Goal: Communication & Community: Ask a question

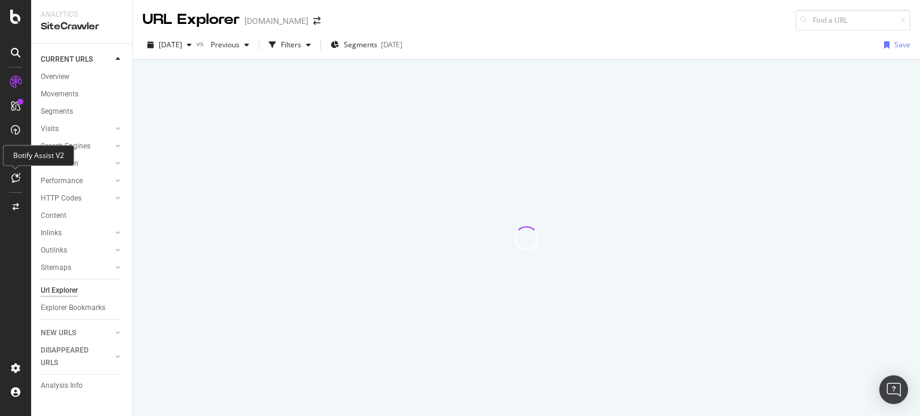
click at [12, 176] on icon at bounding box center [15, 178] width 9 height 10
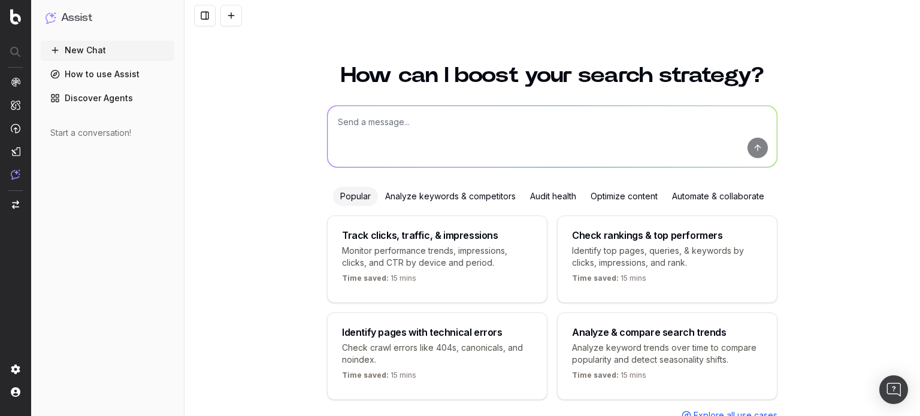
scroll to position [48, 0]
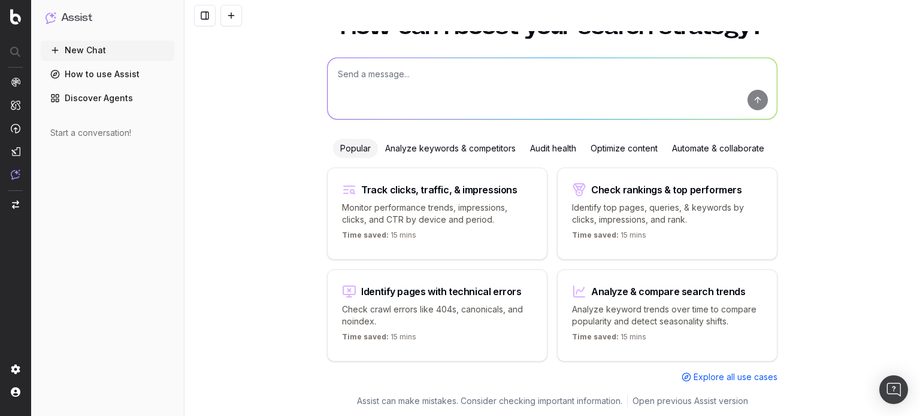
click at [553, 151] on div "Audit health" at bounding box center [553, 148] width 60 height 19
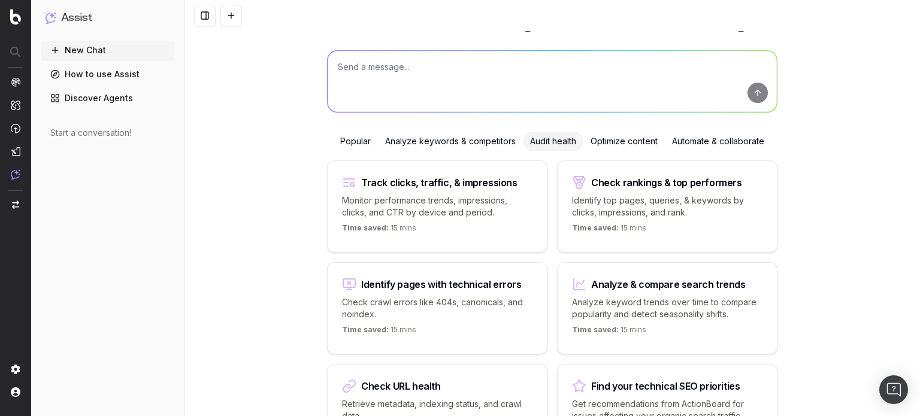
scroll to position [53, 0]
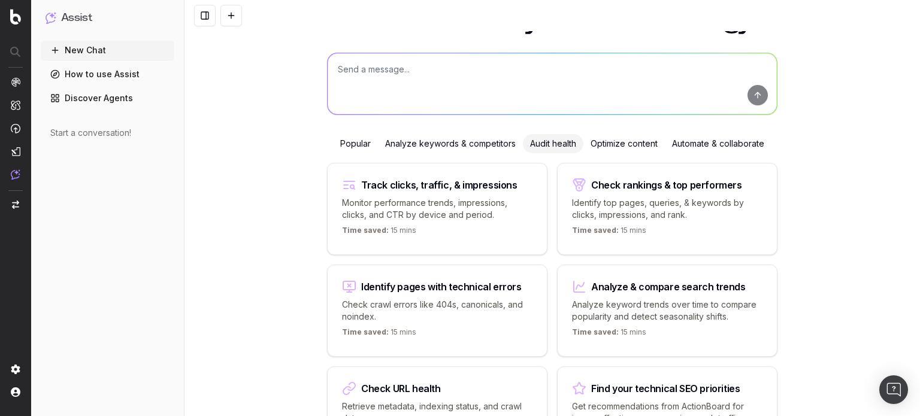
click at [338, 144] on div "Popular" at bounding box center [355, 143] width 45 height 19
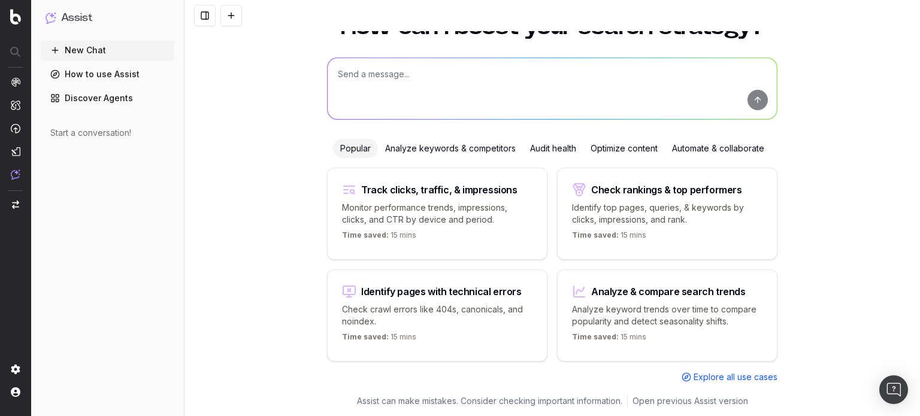
click at [403, 78] on textarea at bounding box center [552, 88] width 449 height 61
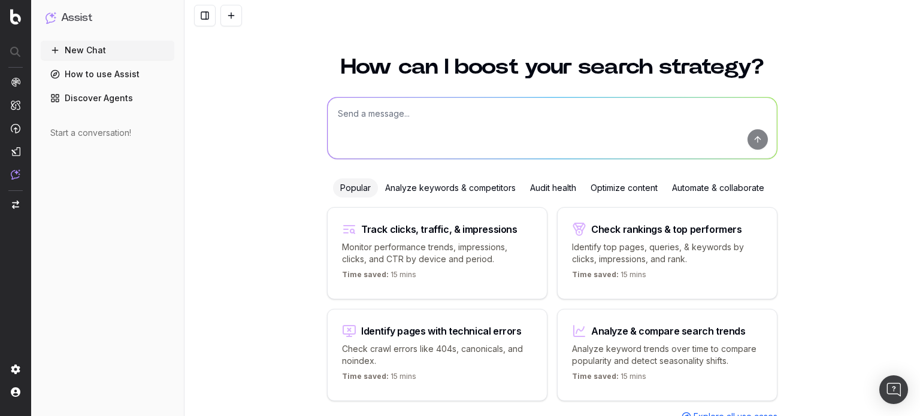
scroll to position [9, 0]
type textarea "A"
type textarea "q"
type textarea "p"
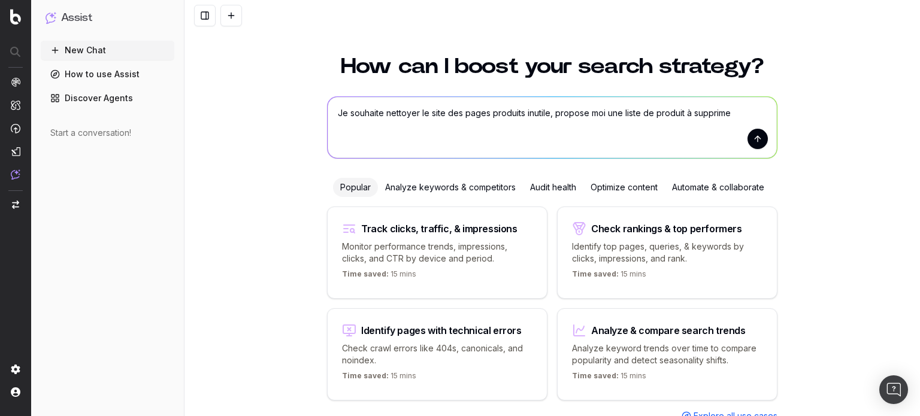
type textarea "Je souhaite nettoyer le site des pages produits inutile, propose moi une liste …"
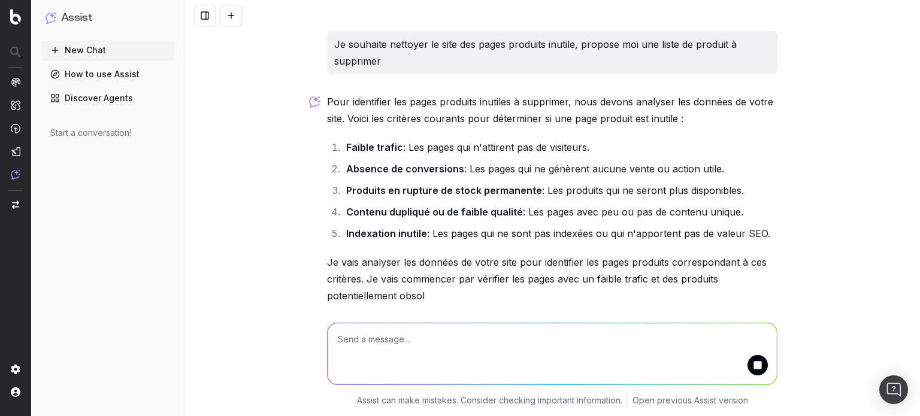
scroll to position [7, 0]
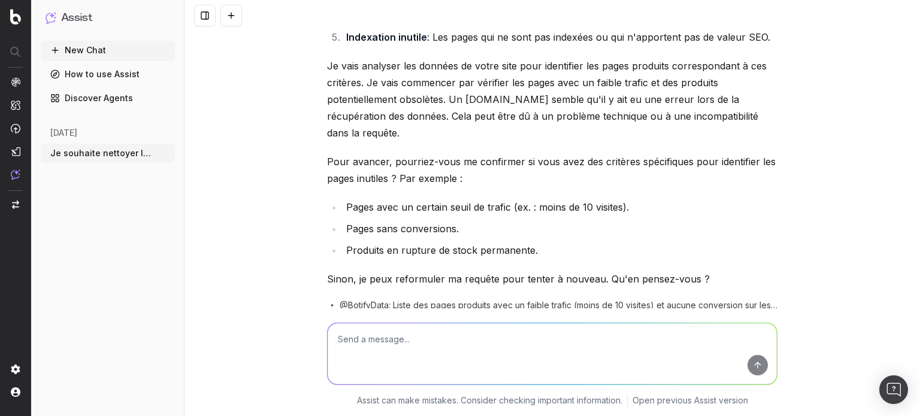
scroll to position [232, 0]
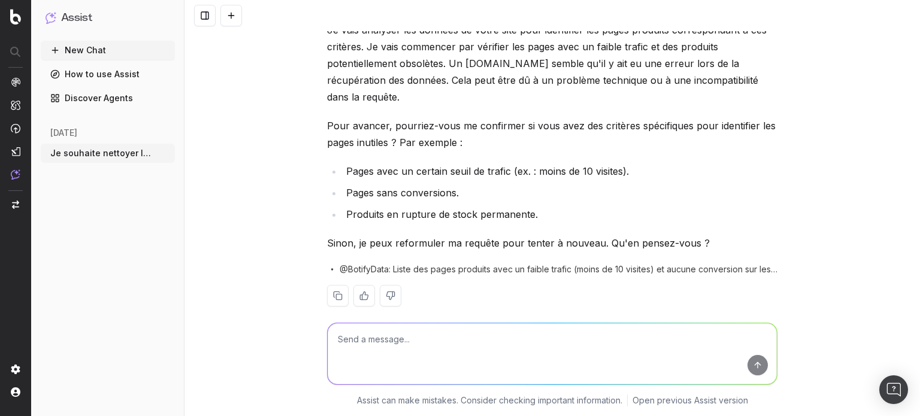
click at [414, 346] on textarea at bounding box center [552, 353] width 449 height 61
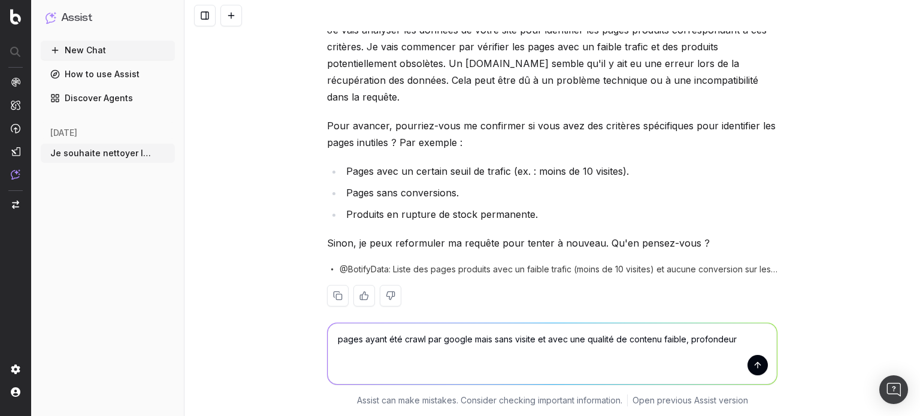
type textarea "pages ayant été crawl par google mais sans visite et avec une qualité de conten…"
